Goal: Task Accomplishment & Management: Manage account settings

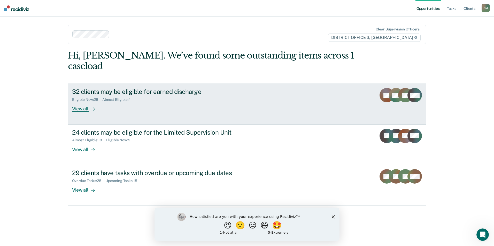
click at [83, 102] on div "View all" at bounding box center [86, 107] width 29 height 10
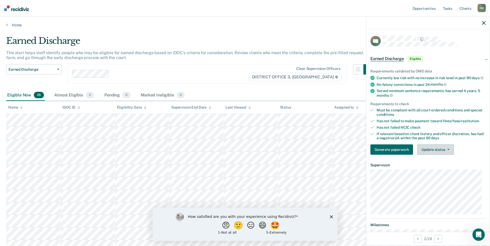
click at [430, 151] on button "Update status" at bounding box center [435, 150] width 36 height 10
click at [429, 175] on button "Mark Ineligible" at bounding box center [442, 170] width 50 height 8
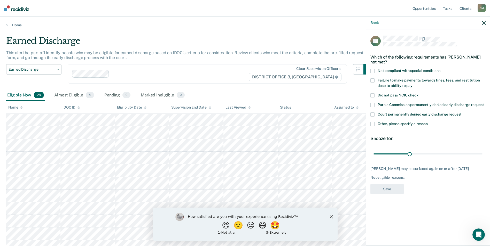
click at [374, 123] on span at bounding box center [373, 124] width 4 height 4
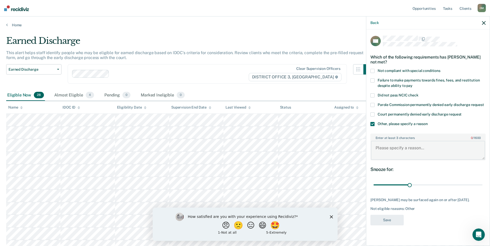
click at [384, 148] on textarea "Enter at least 3 characters 0 / 1600" at bounding box center [428, 150] width 114 height 19
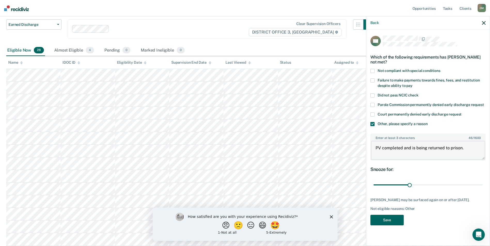
scroll to position [52, 0]
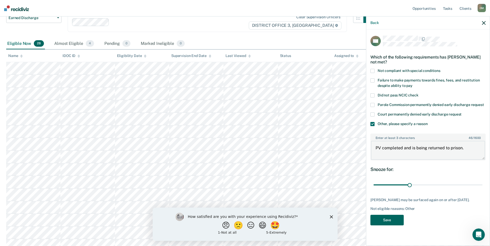
type textarea "PV completed and is being returned to prison."
click at [385, 219] on button "Save" at bounding box center [387, 220] width 33 height 11
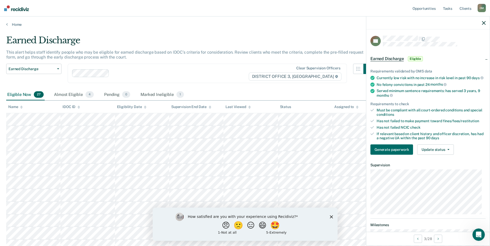
scroll to position [0, 0]
click at [399, 155] on button "Generate paperwork" at bounding box center [392, 150] width 43 height 10
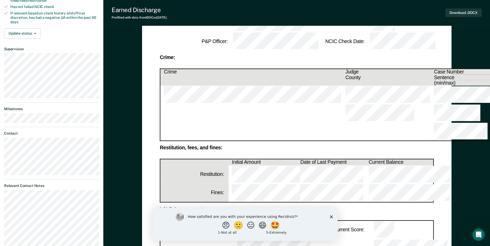
scroll to position [129, 0]
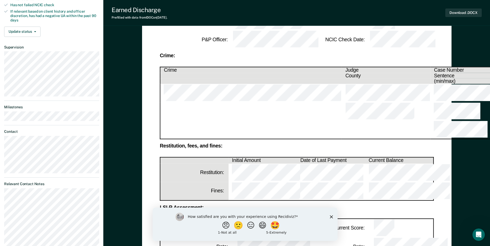
click at [331, 217] on polygon "Close survey" at bounding box center [331, 216] width 3 height 3
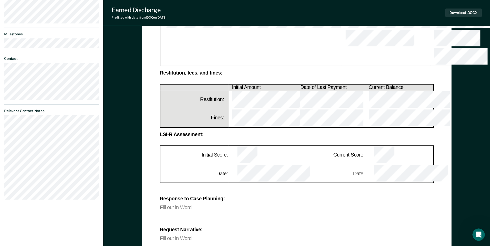
scroll to position [207, 0]
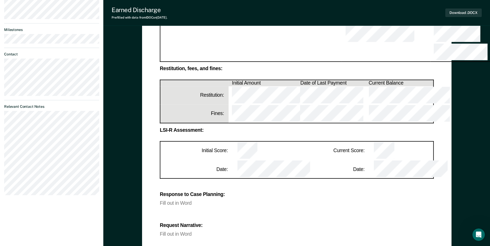
click at [171, 202] on div "Fill out in Word" at bounding box center [297, 204] width 274 height 4
click at [162, 202] on div "Fill out in Word" at bounding box center [297, 204] width 274 height 4
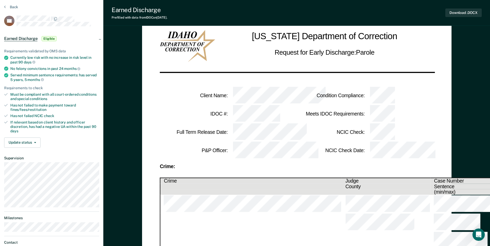
scroll to position [0, 0]
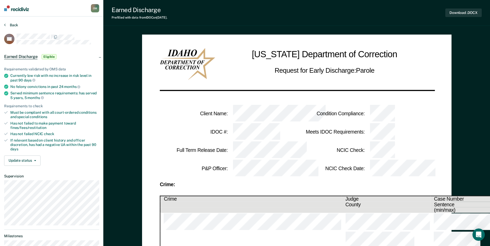
click at [8, 24] on button "Back" at bounding box center [11, 25] width 14 height 5
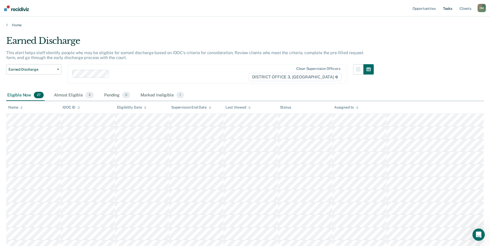
click at [445, 8] on link "Tasks" at bounding box center [447, 8] width 11 height 17
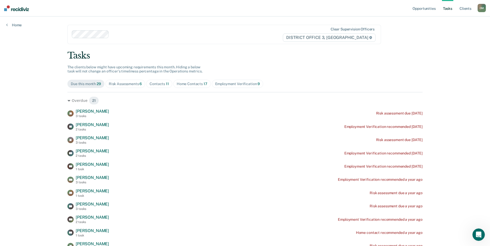
click at [482, 8] on div "O M" at bounding box center [482, 8] width 8 height 8
click at [443, 21] on link "Profile" at bounding box center [461, 21] width 42 height 4
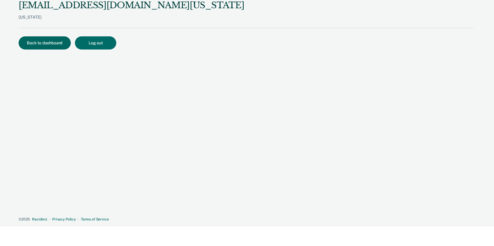
click at [39, 46] on button "Back to dashboard" at bounding box center [45, 42] width 52 height 13
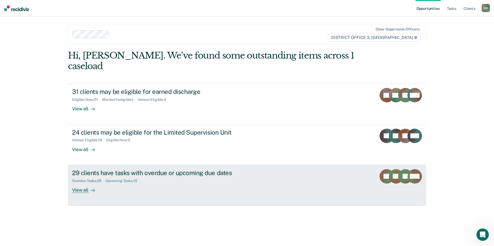
click at [184, 169] on div "29 clients have tasks with overdue or upcoming due dates" at bounding box center [162, 172] width 181 height 7
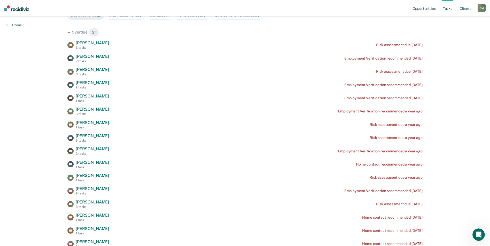
scroll to position [78, 0]
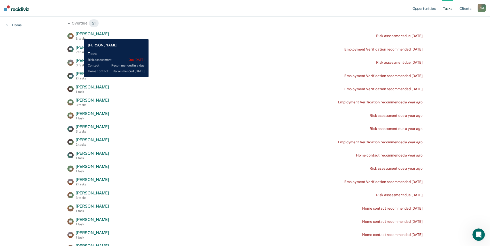
click at [80, 35] on span "[PERSON_NAME]" at bounding box center [92, 34] width 33 height 5
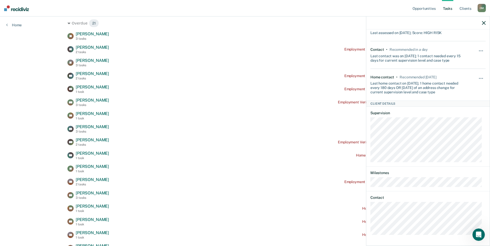
click at [485, 22] on icon "button" at bounding box center [484, 23] width 4 height 4
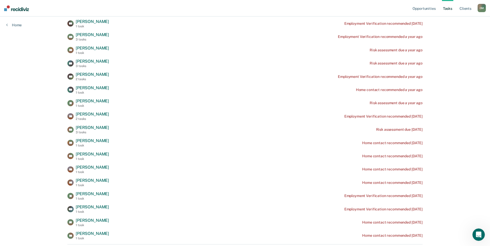
scroll to position [155, 0]
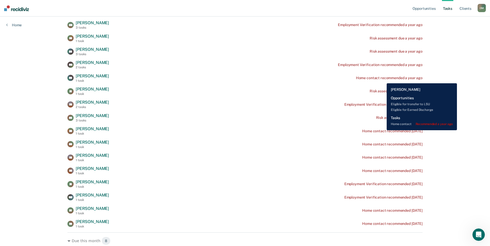
click at [383, 80] on div "Home contact recommended a year ago" at bounding box center [389, 78] width 67 height 4
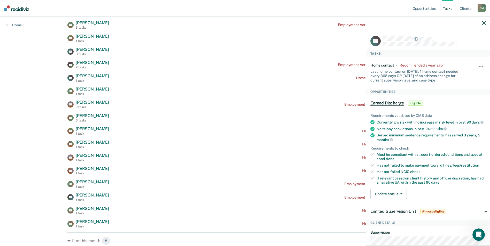
click at [483, 22] on icon "button" at bounding box center [484, 23] width 4 height 4
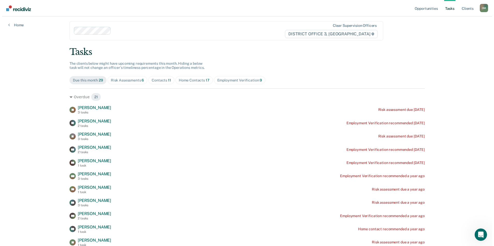
scroll to position [0, 0]
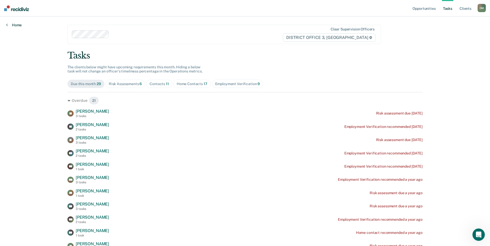
click at [15, 27] on link "Home" at bounding box center [14, 25] width 16 height 5
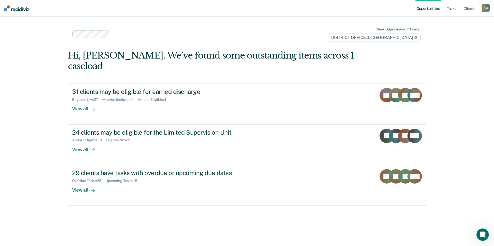
click at [342, 6] on nav "Opportunities Tasks Client s [PERSON_NAME] Profile How it works Log Out" at bounding box center [247, 8] width 494 height 17
